Goal: Information Seeking & Learning: Find specific fact

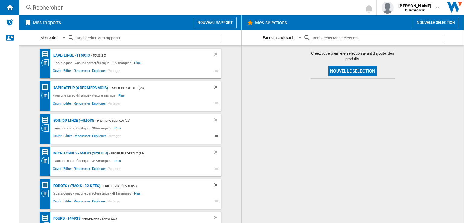
click at [118, 9] on div "Rechercher" at bounding box center [188, 7] width 310 height 8
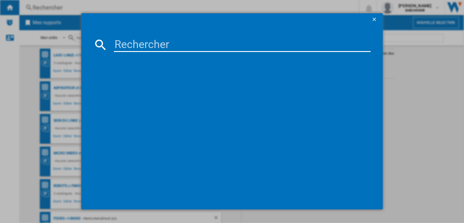
click at [166, 43] on input at bounding box center [242, 44] width 257 height 14
paste input "WF3S9043BB3"
drag, startPoint x: 166, startPoint y: 43, endPoint x: 235, endPoint y: 46, distance: 69.8
click at [232, 46] on input "WF3S9043BB3" at bounding box center [242, 44] width 257 height 14
type input "WF3S9043"
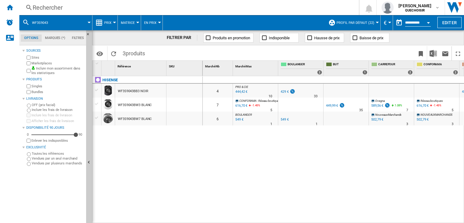
click at [42, 62] on label "Marketplaces" at bounding box center [57, 63] width 52 height 5
click at [38, 89] on div "Bundles" at bounding box center [54, 92] width 58 height 6
click at [38, 92] on label "Bundles" at bounding box center [57, 92] width 52 height 5
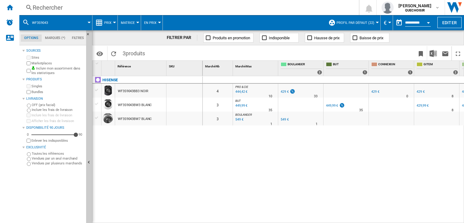
click at [133, 26] on button "Matrice" at bounding box center [129, 22] width 17 height 15
click at [134, 51] on span "Classement" at bounding box center [134, 51] width 25 height 5
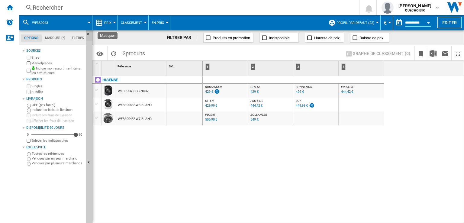
click at [89, 34] on ng-md-icon "Masquer" at bounding box center [89, 35] width 7 height 7
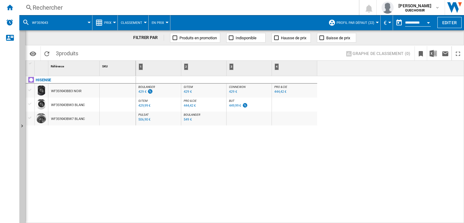
click at [189, 115] on span "BOULANGER" at bounding box center [192, 114] width 17 height 3
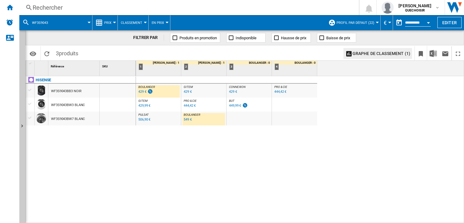
click at [91, 143] on div "HISENSE WF3S9043BB3 NOIR WF3S9043BW3 BLANC WF3S9043BW7 BLANC" at bounding box center [81, 148] width 110 height 144
click at [141, 92] on div "429 €" at bounding box center [142, 92] width 8 height 4
click at [71, 91] on div "WF3S9043BB3 NOIR" at bounding box center [66, 91] width 30 height 14
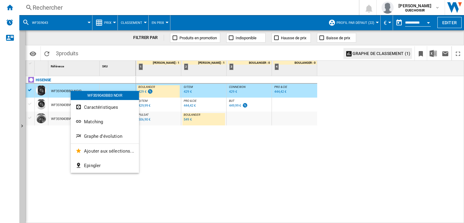
click at [201, 172] on div at bounding box center [232, 111] width 464 height 223
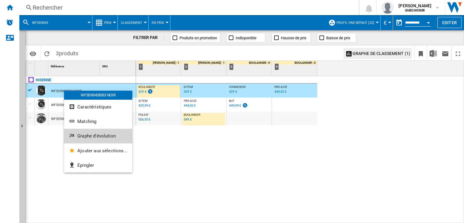
click at [101, 135] on span "Graphe d'évolution" at bounding box center [96, 135] width 38 height 5
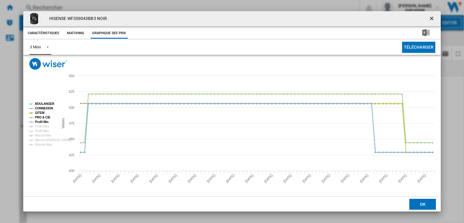
click at [46, 49] on span "Product popup" at bounding box center [45, 46] width 7 height 5
click at [44, 66] on md-option "6 Mois" at bounding box center [45, 62] width 41 height 14
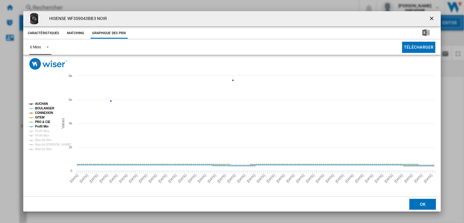
click at [31, 104] on icon "Product popup" at bounding box center [32, 104] width 2 height 2
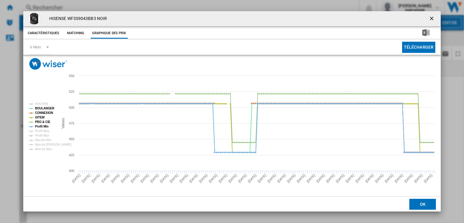
click at [433, 20] on ng-md-icon "getI18NText('BUTTONS.CLOSE_DIALOG')" at bounding box center [432, 18] width 7 height 7
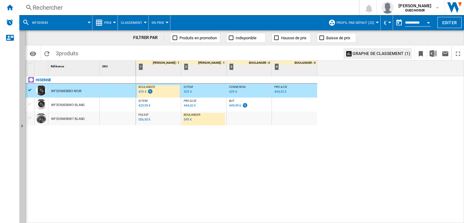
click at [185, 120] on div "549 €" at bounding box center [188, 119] width 8 height 4
